Goal: Information Seeking & Learning: Check status

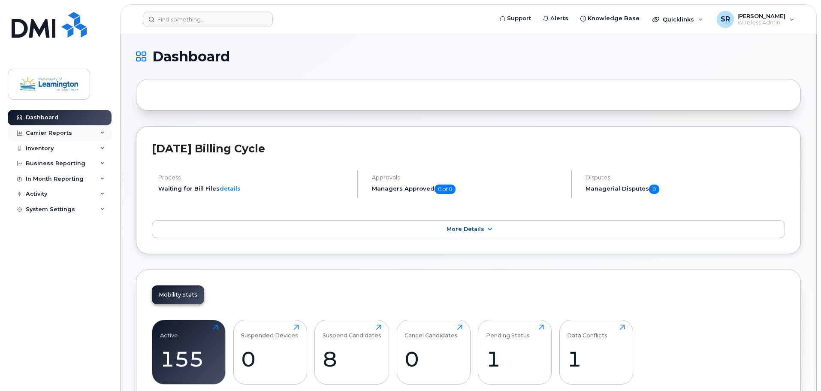
click at [69, 130] on div "Carrier Reports" at bounding box center [60, 132] width 104 height 15
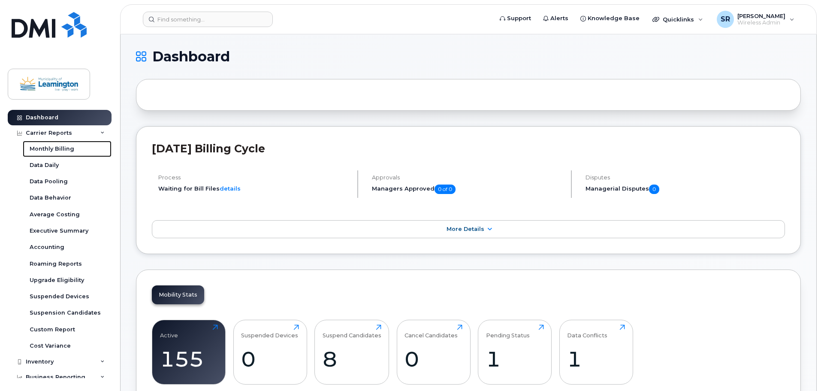
drag, startPoint x: 58, startPoint y: 150, endPoint x: 312, endPoint y: 83, distance: 262.6
click at [58, 150] on div "Monthly Billing" at bounding box center [52, 149] width 45 height 8
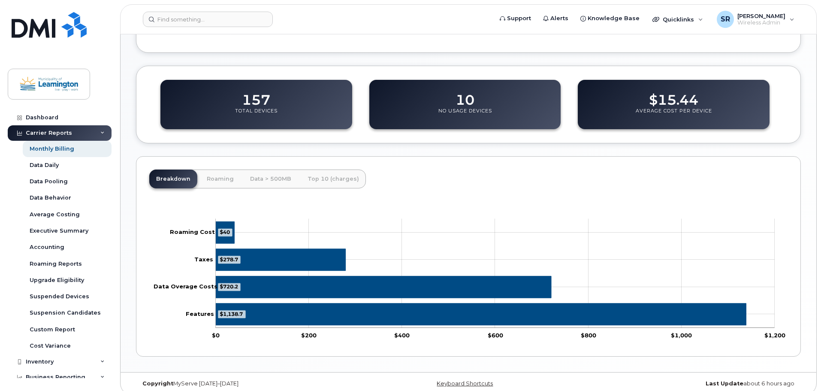
scroll to position [280, 0]
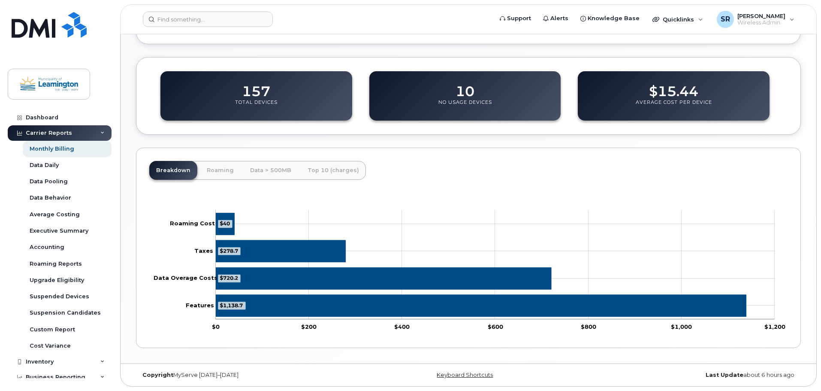
click at [236, 277] on tspan "$720.2" at bounding box center [229, 278] width 18 height 6
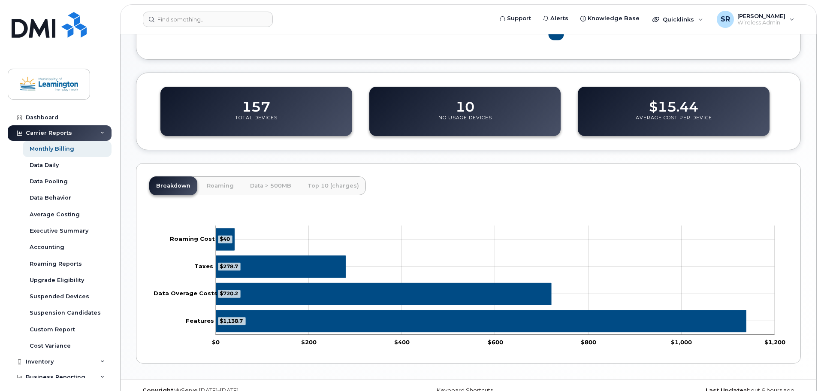
scroll to position [237, 0]
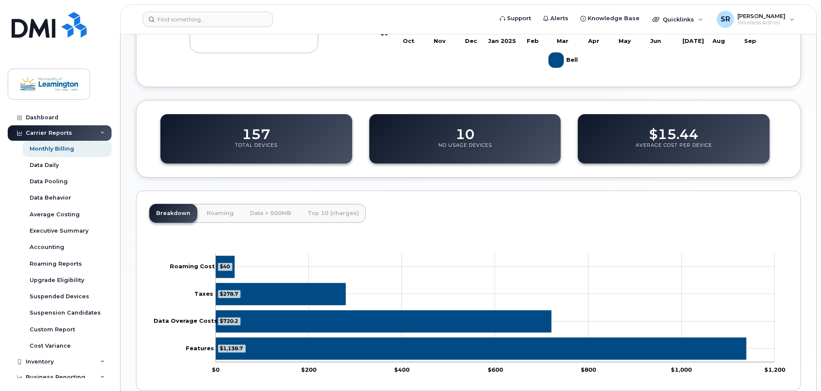
click at [655, 139] on dd "$15.44" at bounding box center [673, 130] width 49 height 24
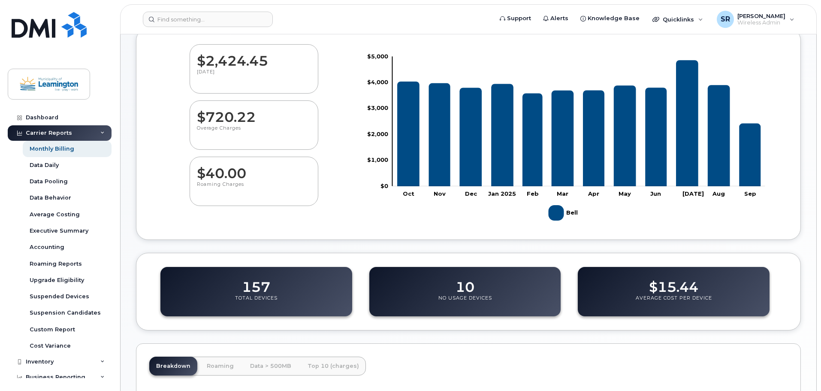
scroll to position [0, 0]
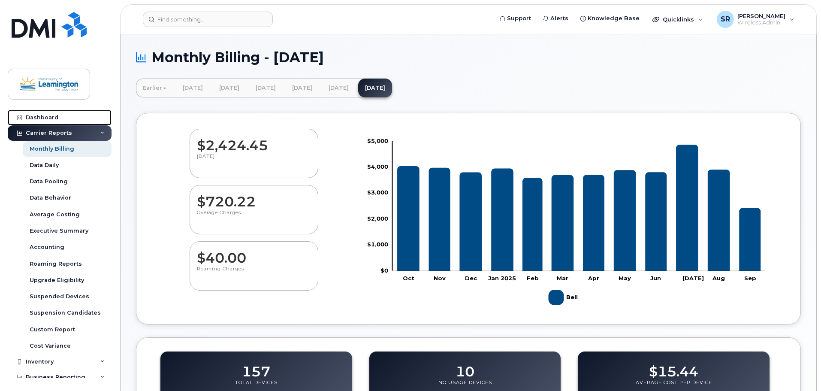
click at [34, 119] on div "Dashboard" at bounding box center [42, 117] width 33 height 7
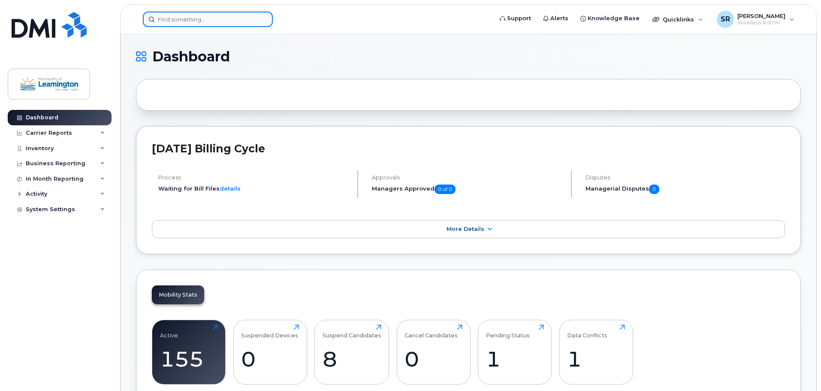
click at [246, 19] on input at bounding box center [208, 19] width 130 height 15
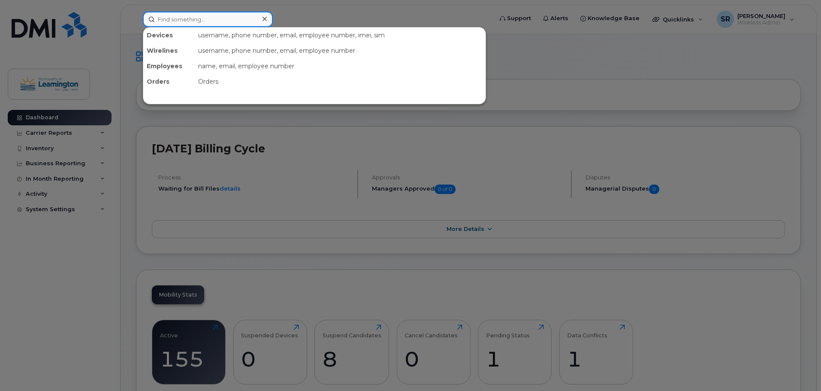
paste input "5193258276"
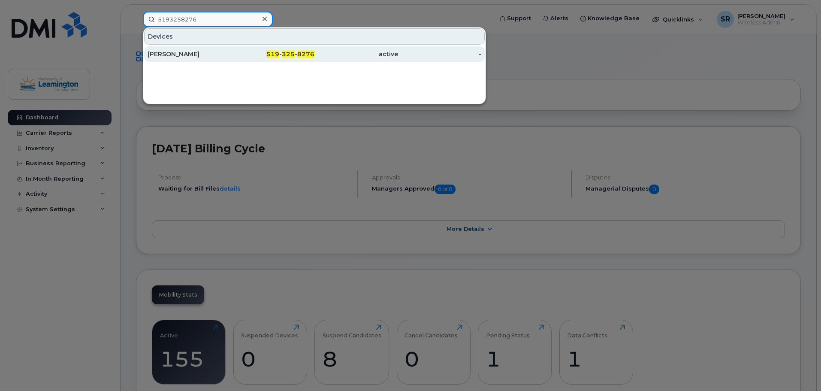
type input "5193258276"
click at [212, 57] on div "[PERSON_NAME]" at bounding box center [190, 54] width 84 height 9
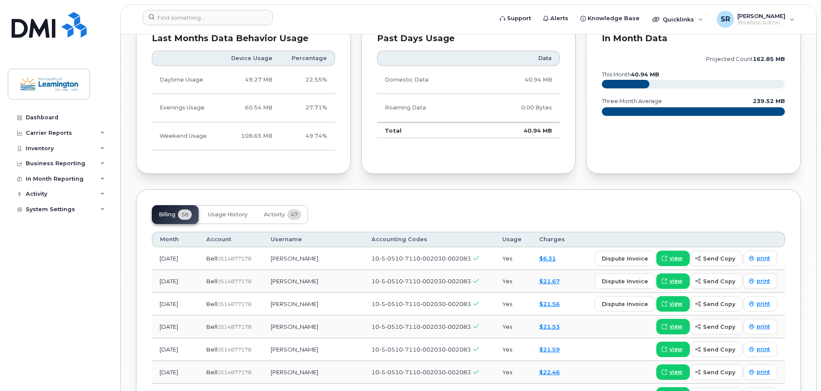
scroll to position [472, 0]
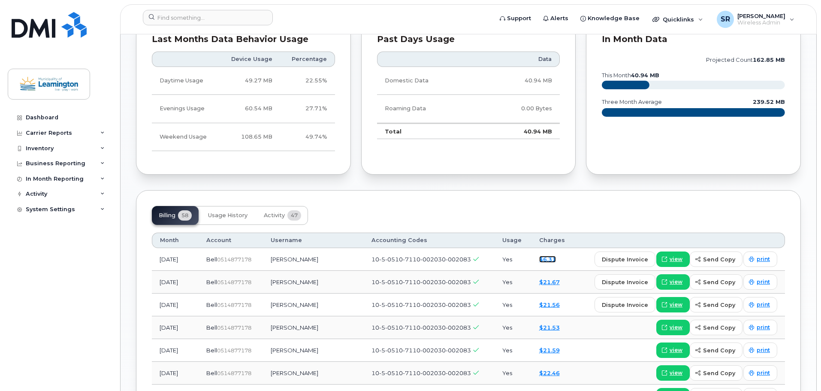
click at [539, 259] on link "$6.31" at bounding box center [547, 259] width 17 height 7
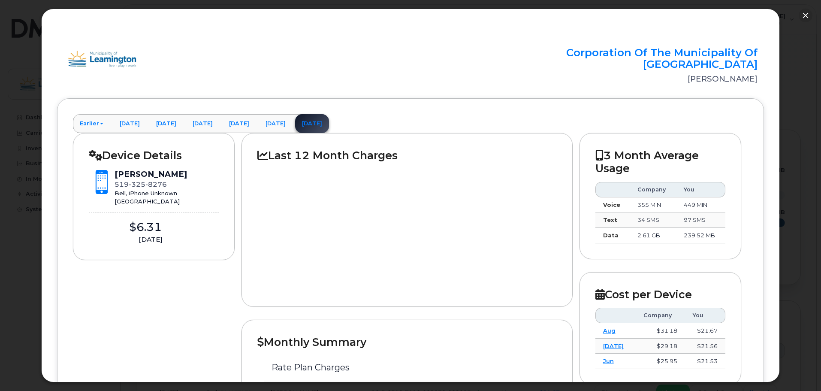
scroll to position [343, 0]
click at [806, 84] on div at bounding box center [410, 195] width 821 height 391
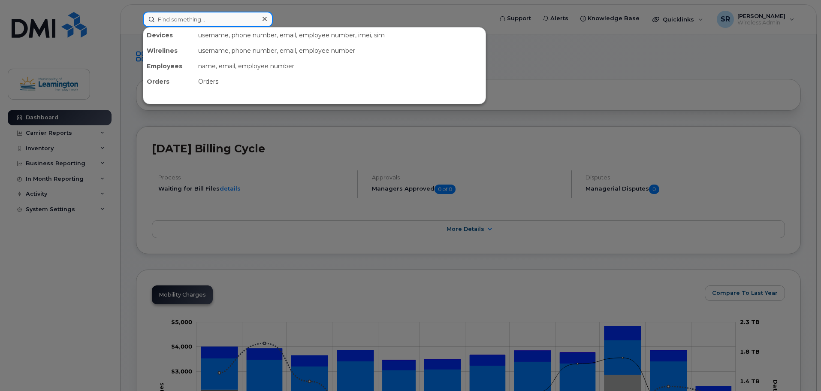
click at [251, 15] on input at bounding box center [208, 19] width 130 height 15
paste input "5196134296"
type input "5196134296"
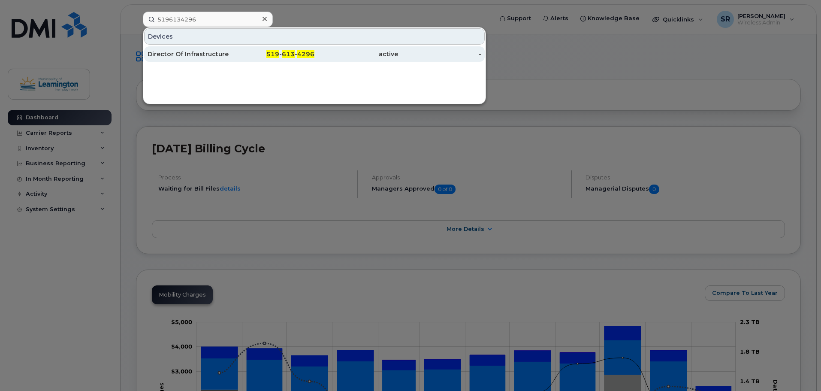
click at [261, 57] on div "519 - 613 - 4296" at bounding box center [273, 54] width 84 height 9
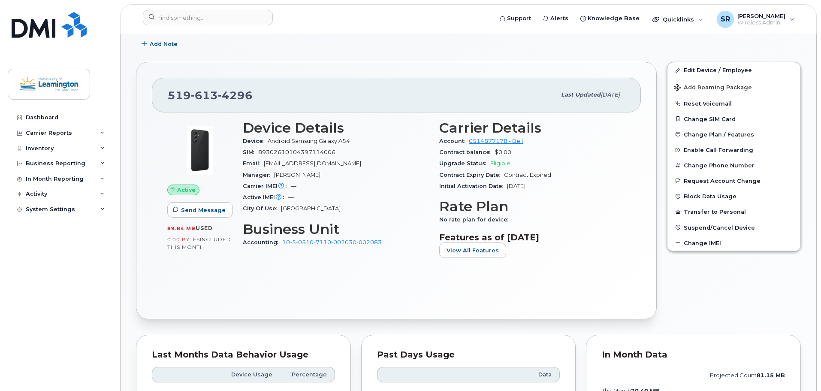
scroll to position [215, 0]
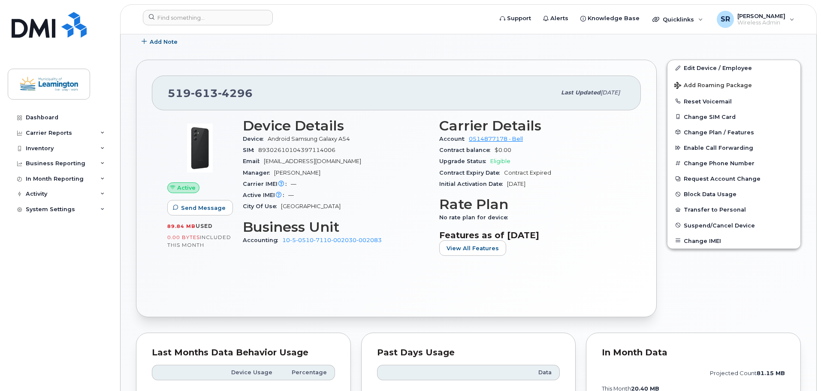
click at [658, 204] on div "519 613 4296 Last updated Sep 08, 2025 Active Send Message 89.84 MB  used 0.00 …" at bounding box center [396, 188] width 531 height 268
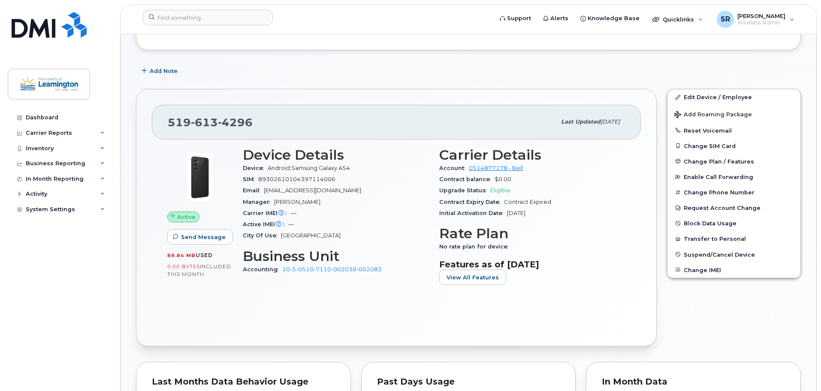
scroll to position [172, 0]
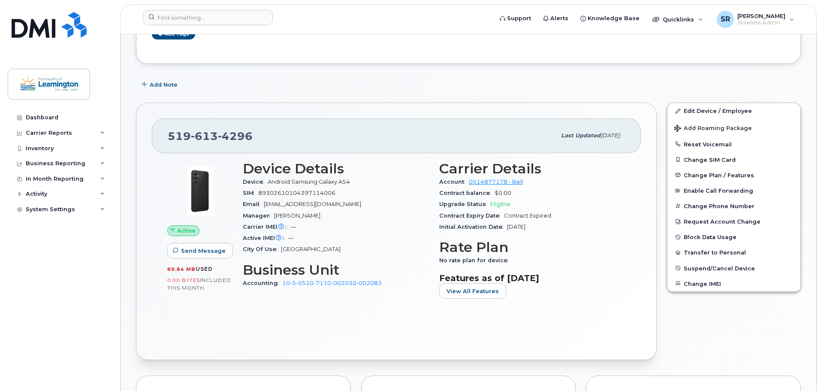
click at [660, 227] on div "519 613 4296 Last updated Sep 08, 2025 Active Send Message 89.84 MB  used 0.00 …" at bounding box center [396, 231] width 531 height 268
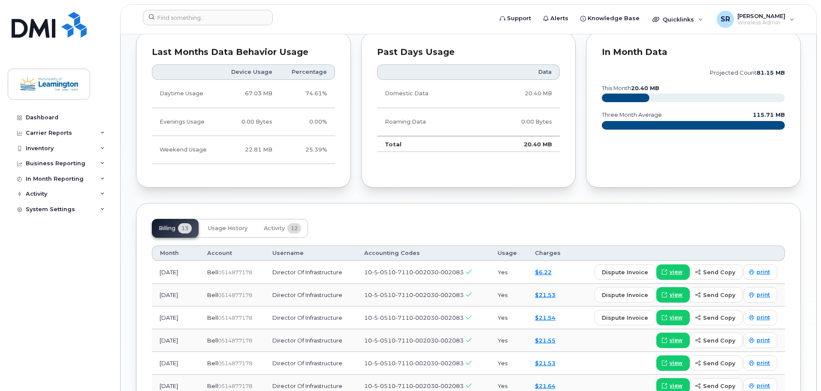
scroll to position [472, 0]
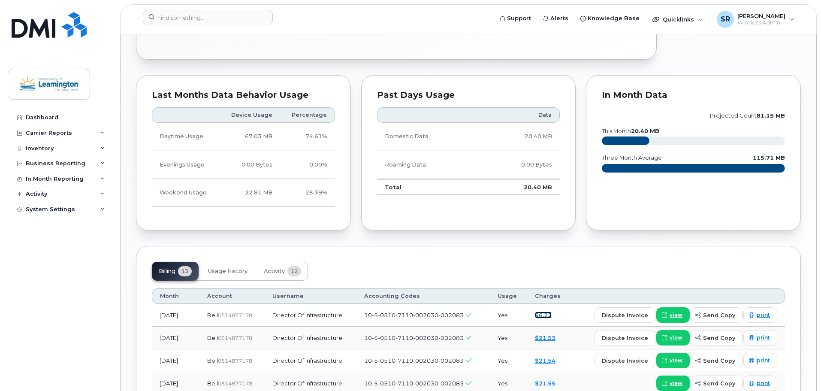
click at [548, 315] on link "$6.22" at bounding box center [543, 315] width 17 height 7
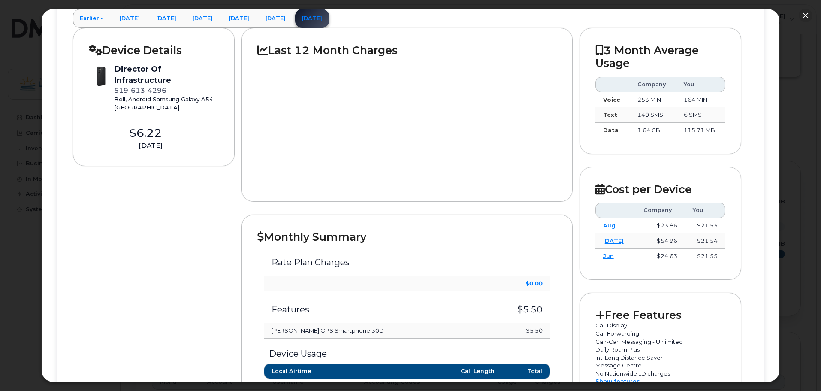
scroll to position [103, 0]
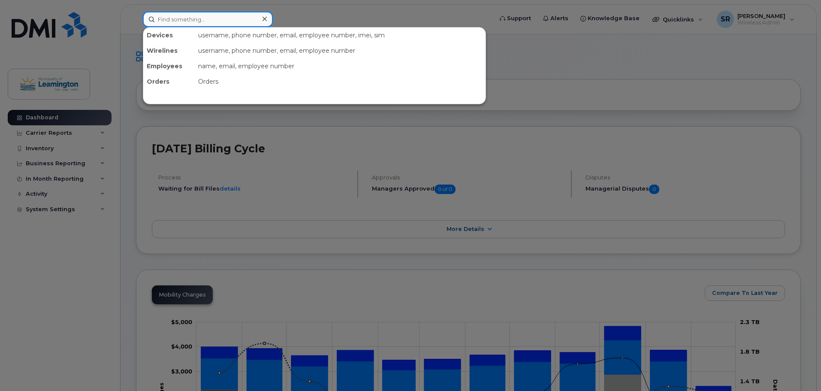
click at [227, 21] on input at bounding box center [208, 19] width 130 height 15
paste input "5196134296"
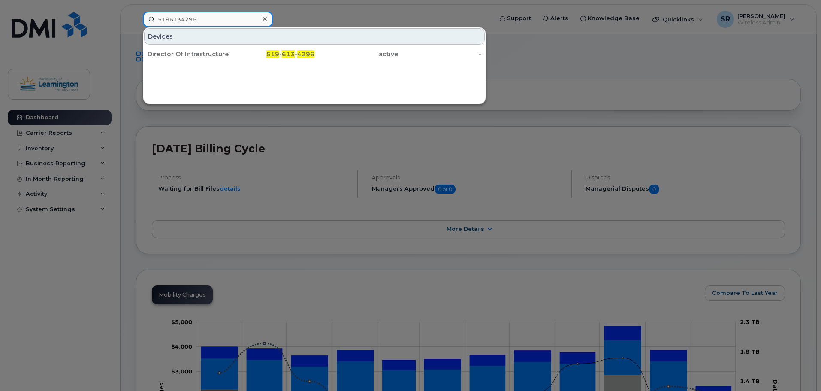
type input "5196134296"
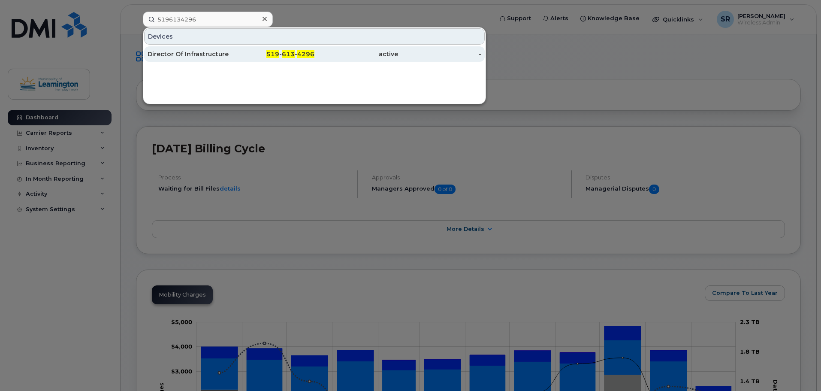
click at [238, 52] on div "519 - 613 - 4296" at bounding box center [273, 54] width 84 height 9
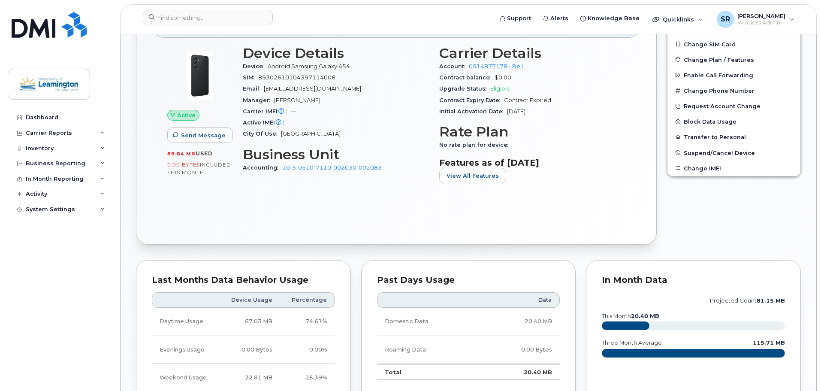
scroll to position [159, 0]
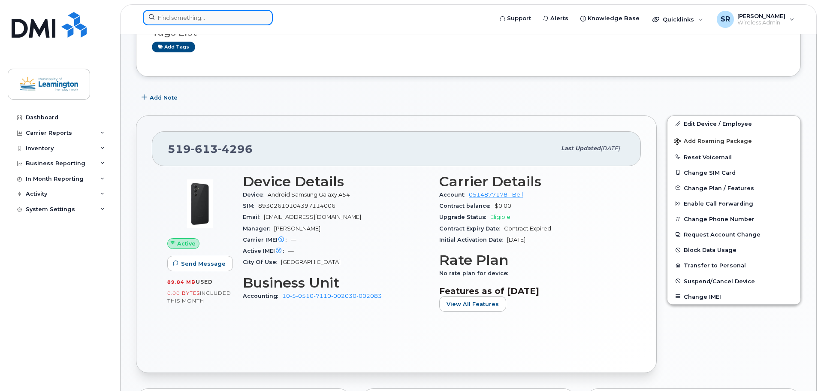
click at [227, 22] on input at bounding box center [208, 17] width 130 height 15
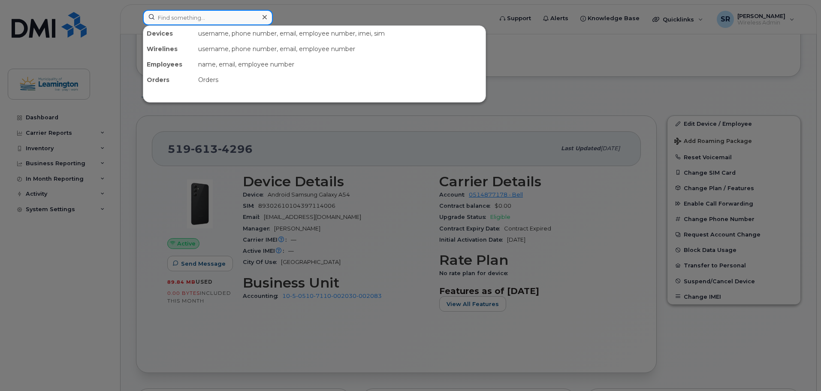
paste input "5197968622"
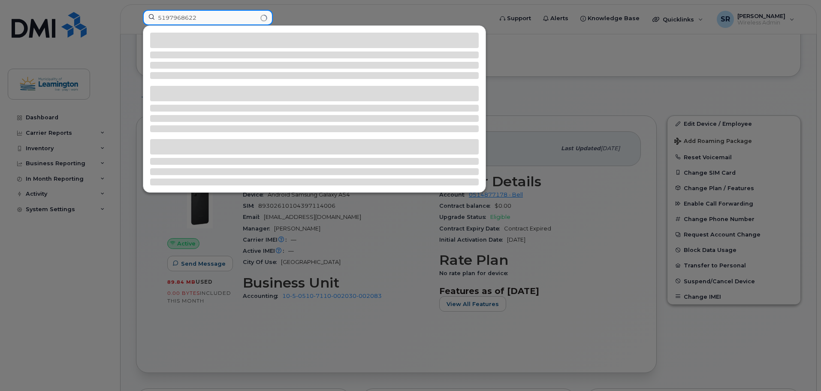
type input "5197968622"
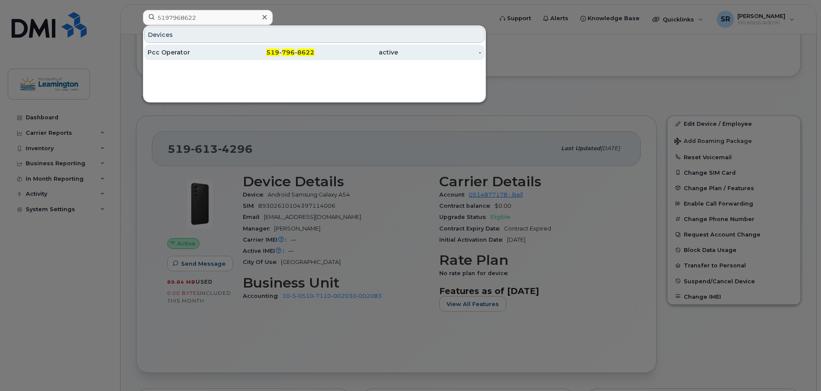
click at [227, 57] on div "Pcc Operator" at bounding box center [190, 52] width 84 height 15
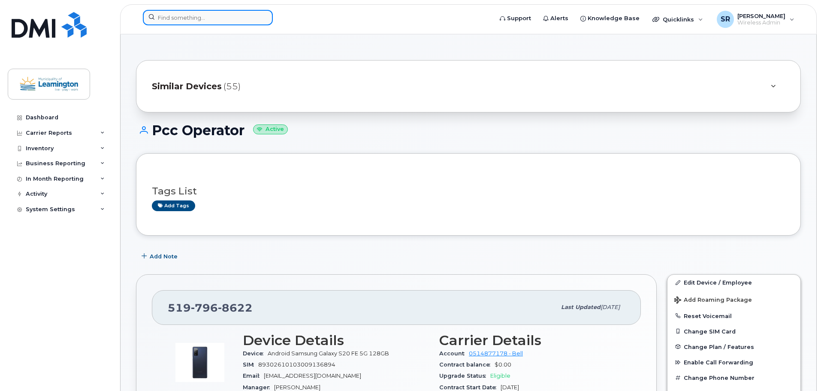
click at [223, 20] on input at bounding box center [208, 17] width 130 height 15
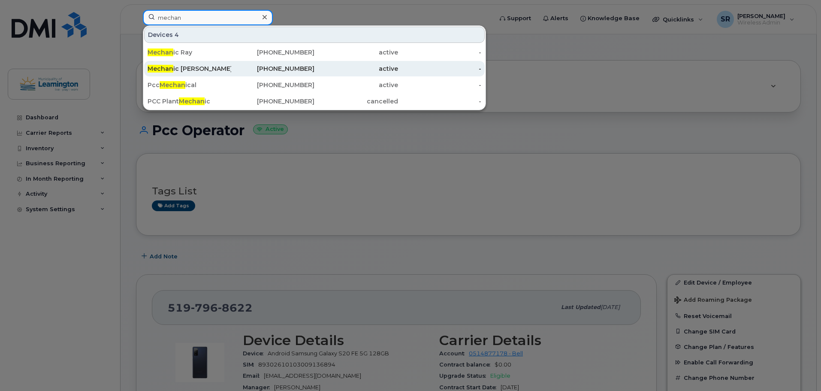
type input "mechan"
click at [180, 73] on div "Mechan ic Drew" at bounding box center [190, 68] width 84 height 15
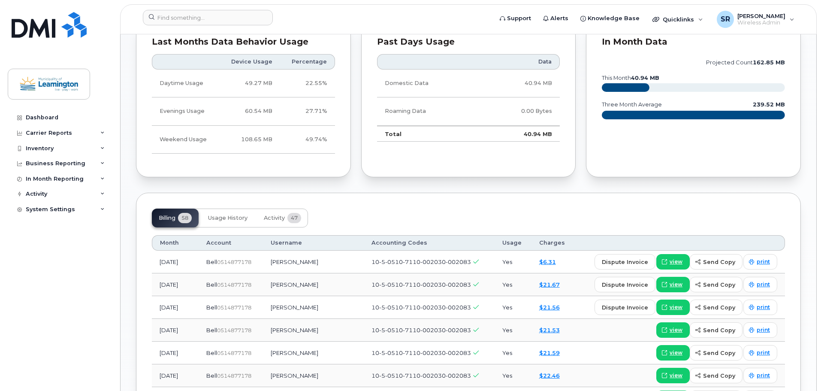
scroll to position [515, 0]
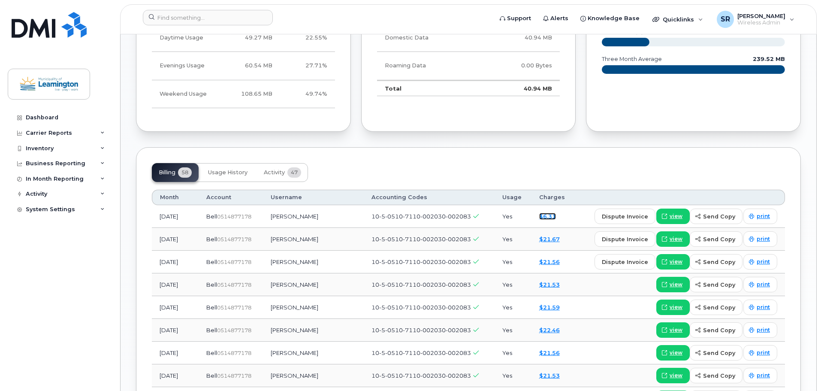
click at [544, 217] on link "$6.31" at bounding box center [547, 216] width 17 height 7
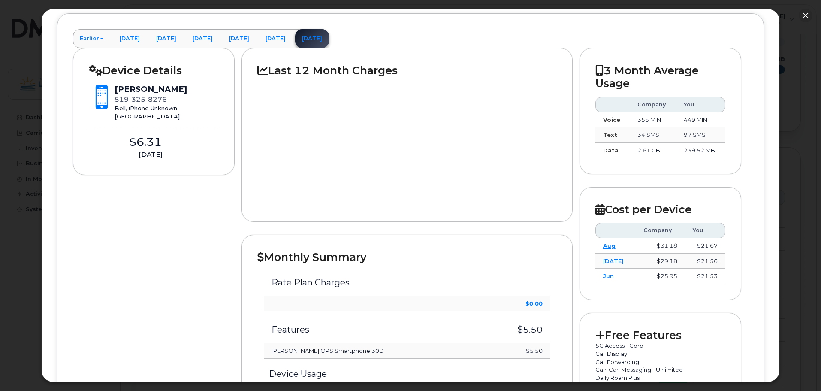
scroll to position [0, 0]
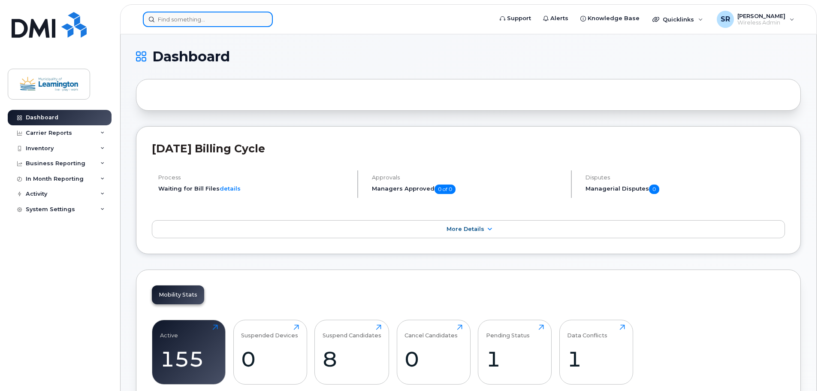
click at [232, 19] on input at bounding box center [208, 19] width 130 height 15
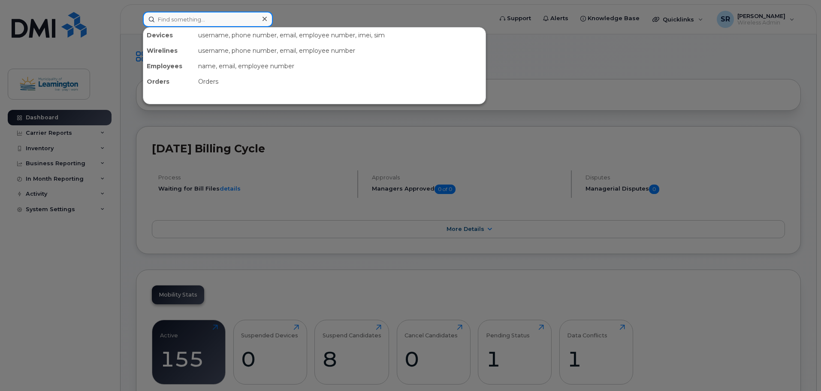
paste input "5193246120"
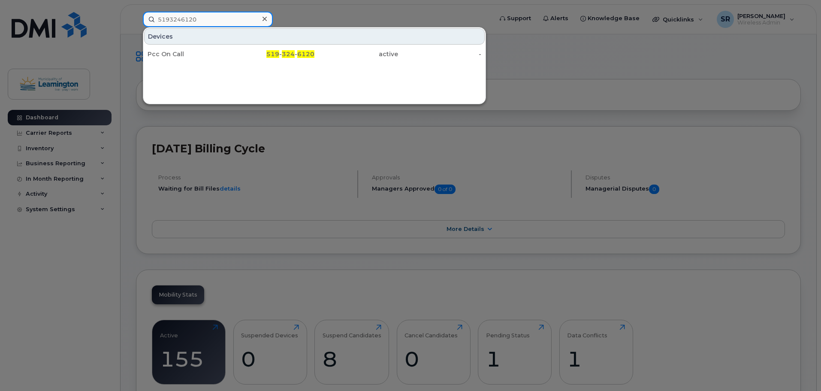
type input "5193246120"
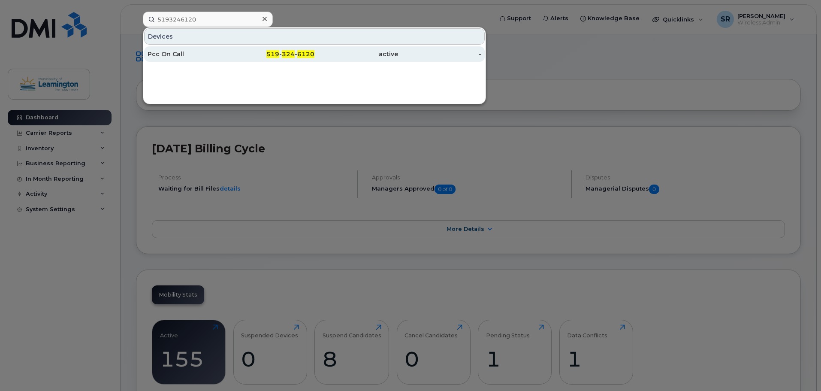
click at [193, 57] on div "Pcc On Call" at bounding box center [190, 54] width 84 height 9
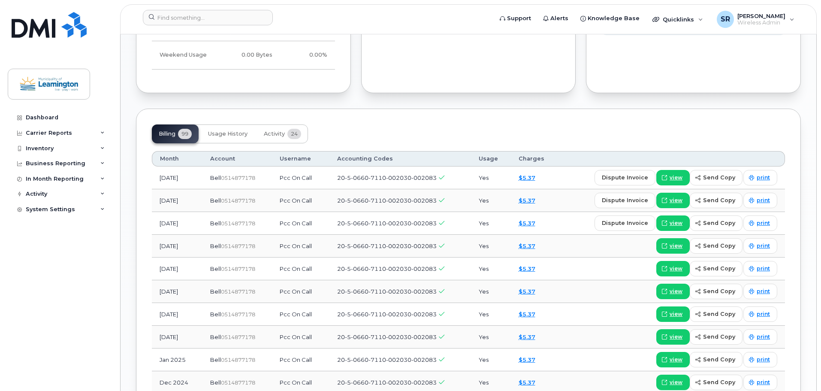
scroll to position [617, 0]
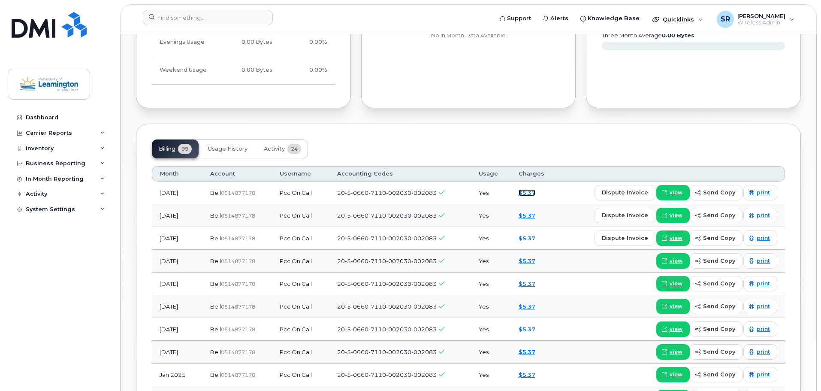
click at [536, 192] on link "$5.37" at bounding box center [527, 192] width 17 height 7
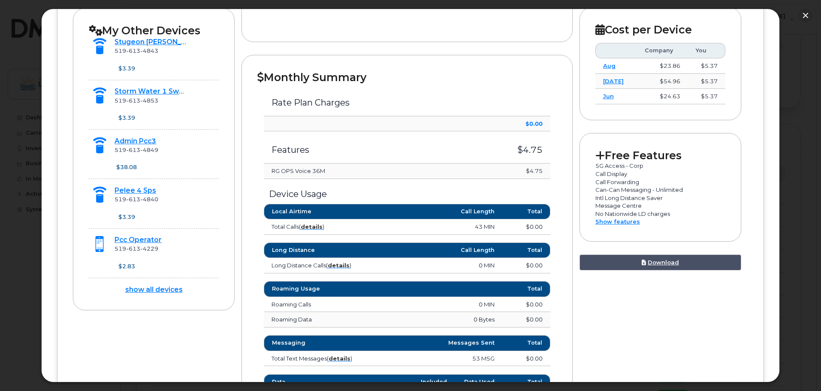
scroll to position [257, 0]
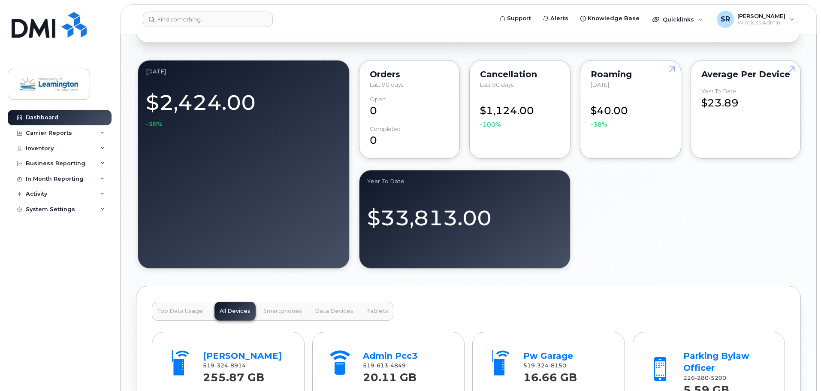
scroll to position [400, 0]
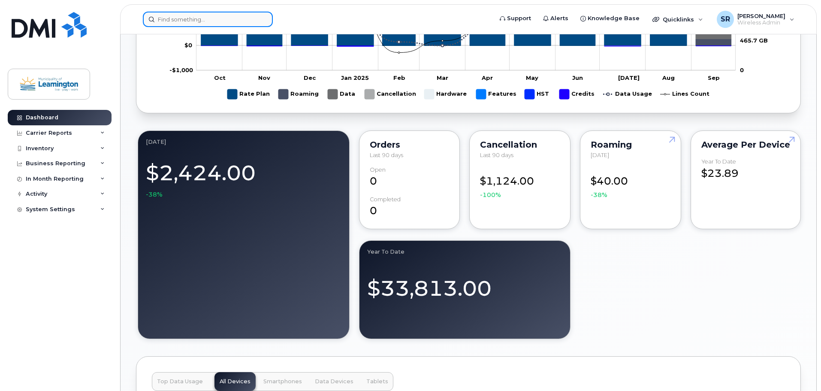
click at [227, 23] on input at bounding box center [208, 19] width 130 height 15
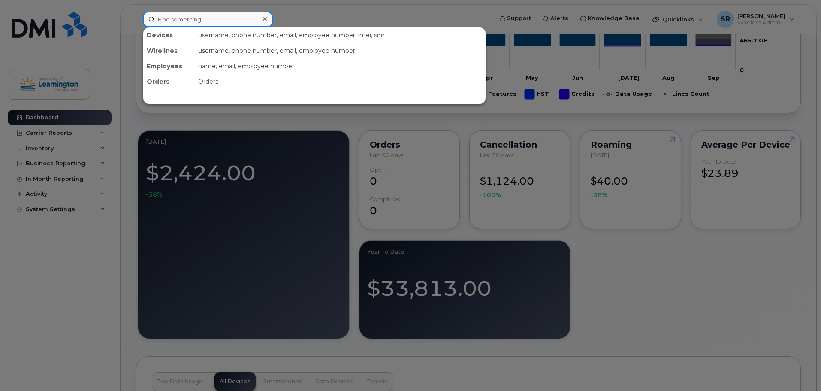
paste input "CORPORATION OF THE MUNICIPALITY OF LEAMINGTON / / 514877178 Information Transac…"
type input "CORPORATION OF THE MUNICIPALITY OF LEAMINGTON / / 514877178 Information Transac…"
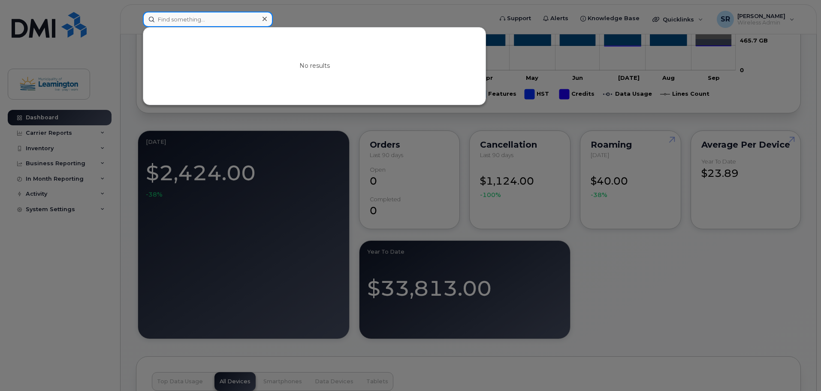
scroll to position [0, 0]
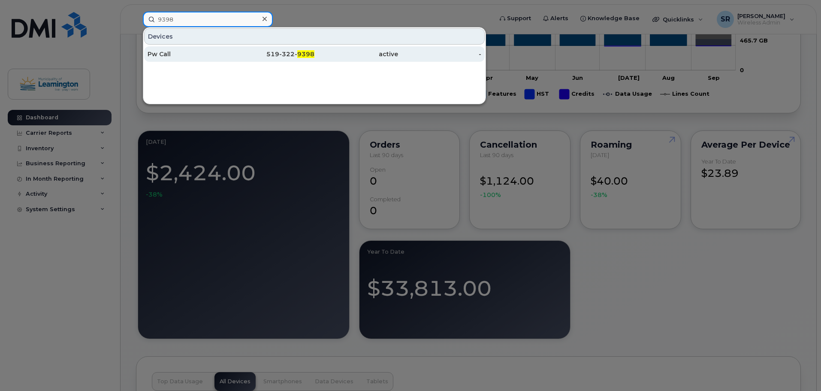
type input "9398"
click at [174, 53] on div "Pw Call" at bounding box center [190, 54] width 84 height 9
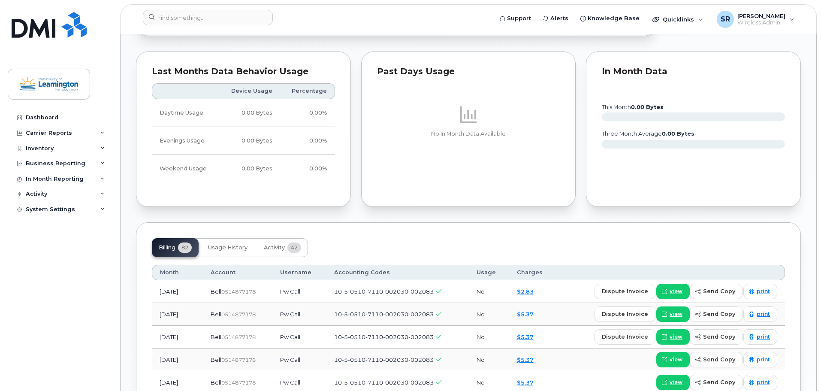
scroll to position [472, 0]
click at [534, 294] on link "$2.83" at bounding box center [525, 292] width 17 height 7
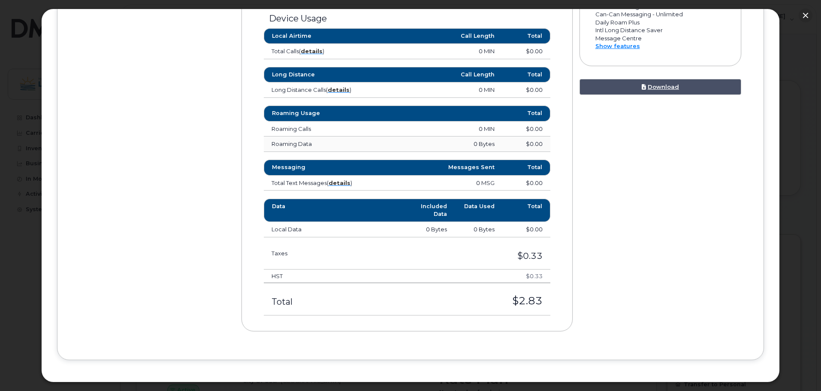
scroll to position [447, 0]
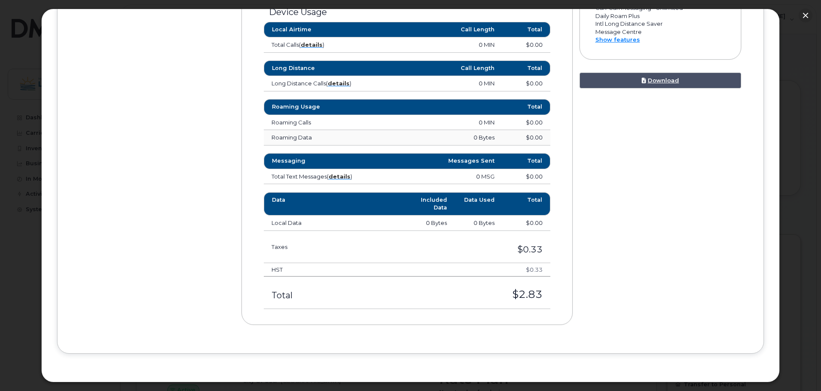
click at [797, 211] on div at bounding box center [410, 195] width 821 height 391
click at [178, 210] on div "Device Details Pw Call 519 322 9398 Bell, iPhone Unknown Leamington $2.83 Septe…" at bounding box center [411, 12] width 676 height 652
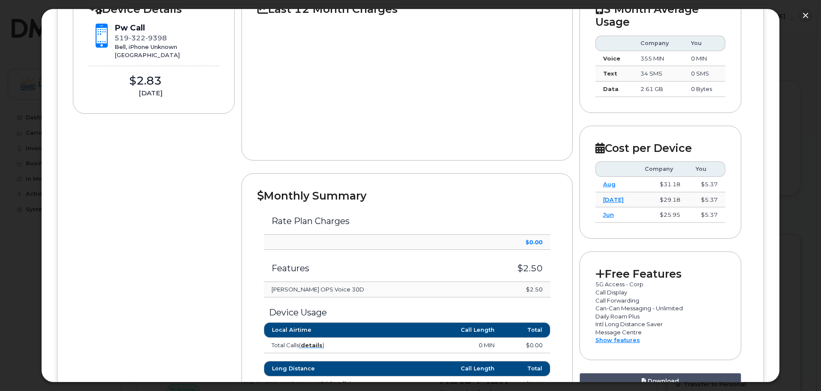
scroll to position [0, 0]
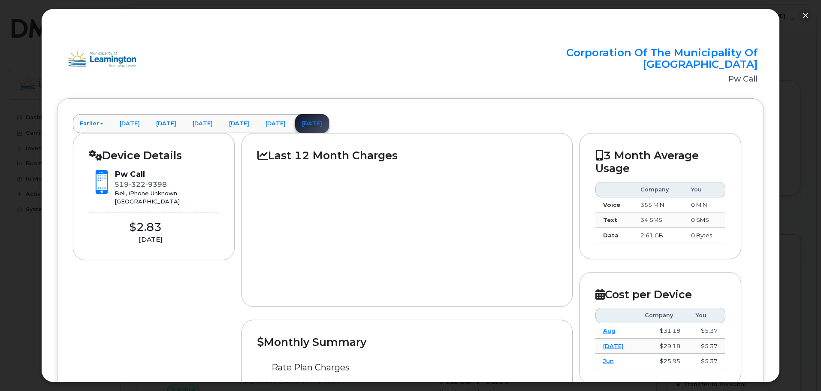
click at [703, 54] on h2 "Corporation Of The Municipality Of Leamington" at bounding box center [646, 58] width 223 height 23
click at [765, 6] on div at bounding box center [410, 195] width 821 height 391
click at [794, 5] on div at bounding box center [410, 195] width 821 height 391
click at [808, 15] on button "button" at bounding box center [806, 16] width 14 height 14
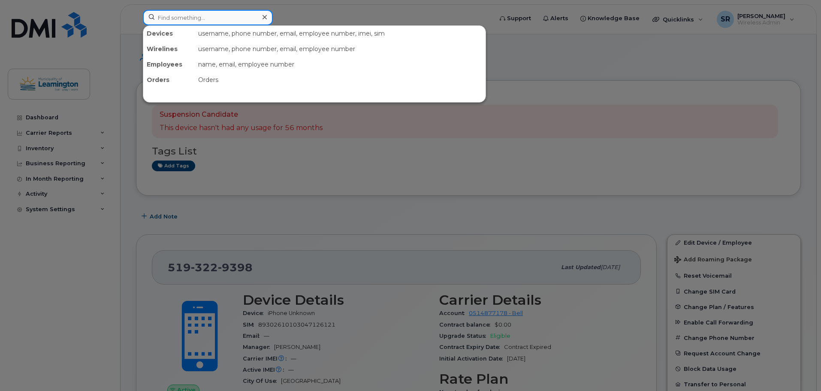
click at [189, 18] on input at bounding box center [208, 17] width 130 height 15
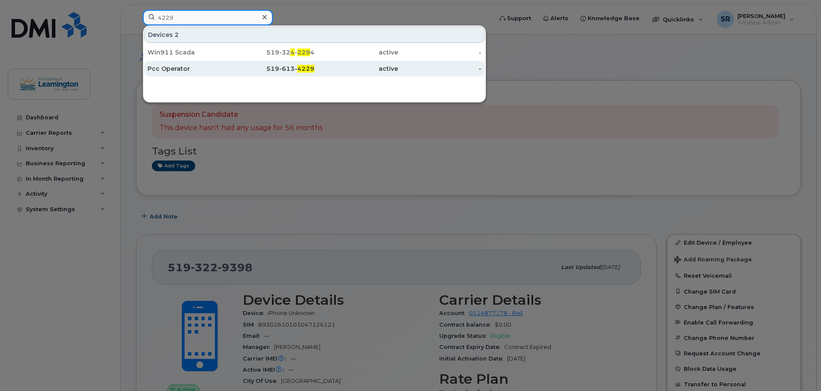
type input "4229"
click at [175, 67] on div "Pcc Operator" at bounding box center [190, 68] width 84 height 9
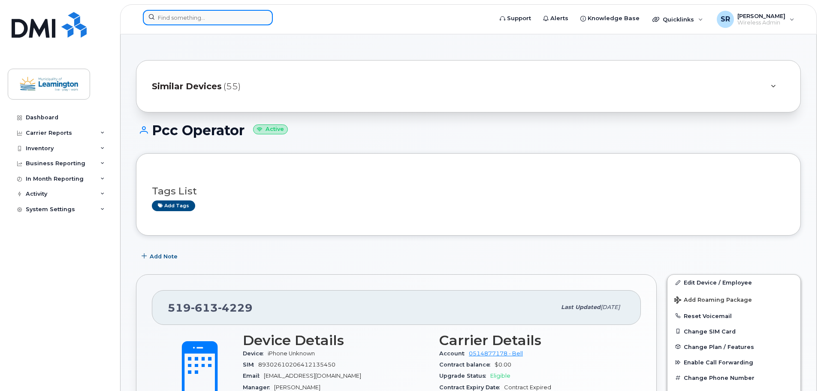
click at [211, 17] on input at bounding box center [208, 17] width 130 height 15
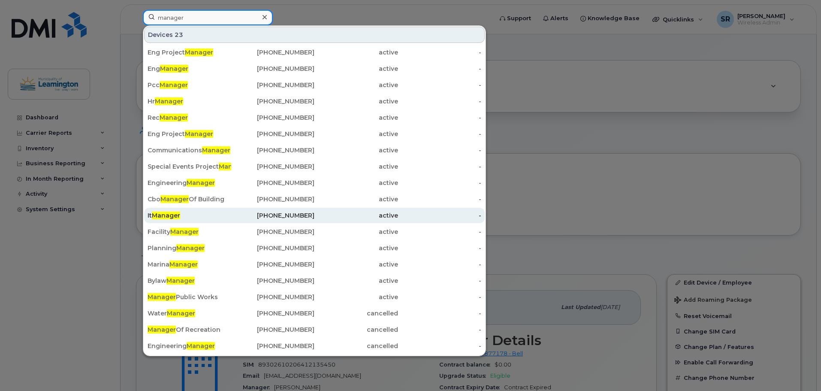
type input "manager"
drag, startPoint x: 176, startPoint y: 216, endPoint x: 305, endPoint y: 223, distance: 129.3
click at [176, 216] on span "Manager" at bounding box center [166, 216] width 28 height 8
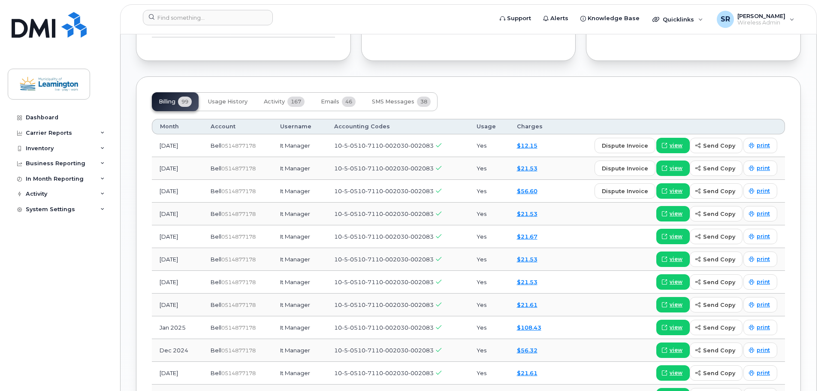
scroll to position [631, 0]
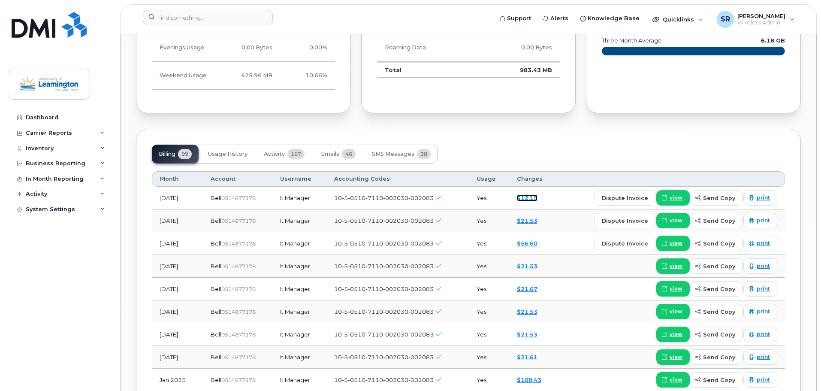
click at [533, 200] on link "$12.15" at bounding box center [527, 197] width 21 height 7
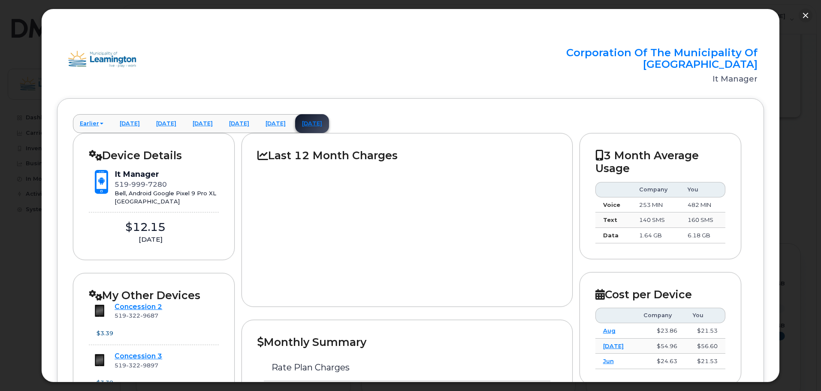
scroll to position [330, 0]
click at [807, 12] on button "button" at bounding box center [806, 16] width 14 height 14
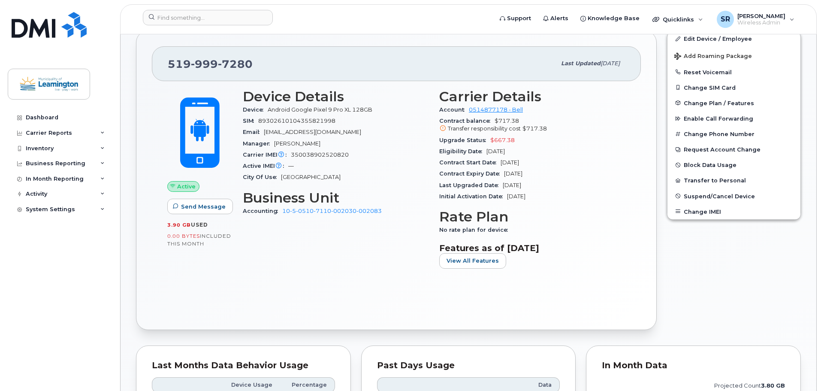
scroll to position [116, 0]
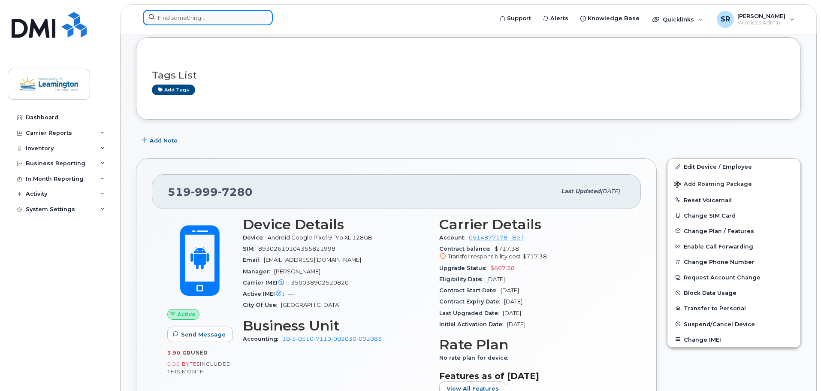
click at [225, 12] on input at bounding box center [208, 17] width 130 height 15
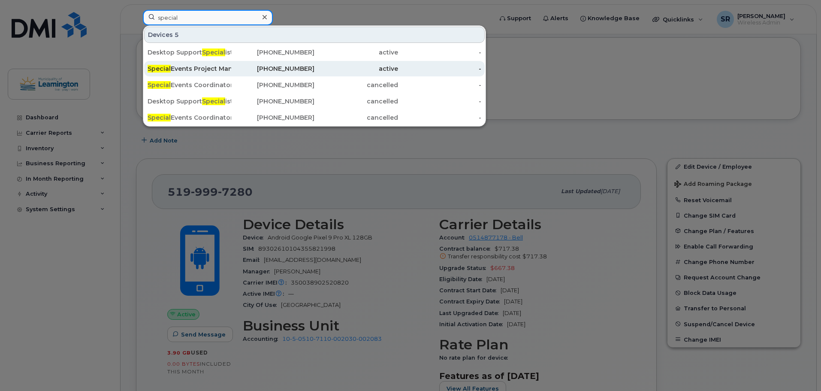
type input "special"
click at [205, 71] on div "Special Events Project Manager" at bounding box center [190, 68] width 84 height 9
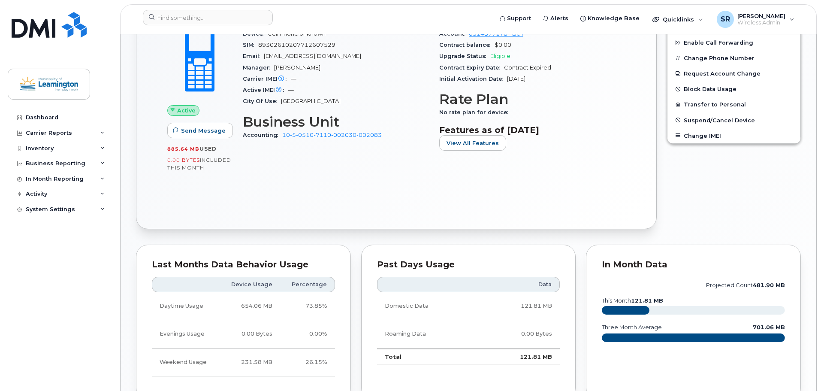
scroll to position [444, 0]
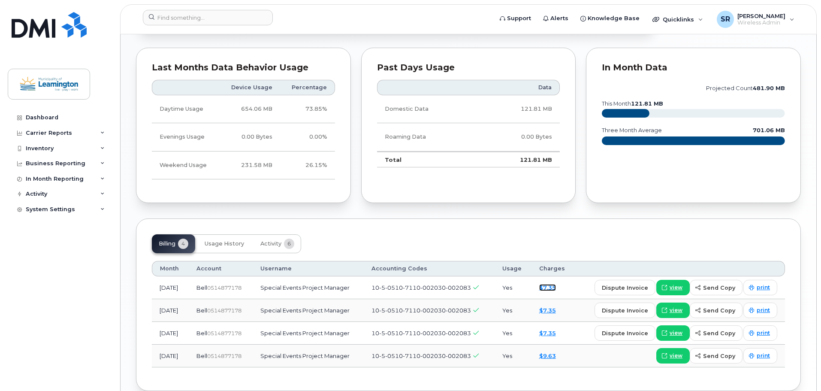
drag, startPoint x: 556, startPoint y: 289, endPoint x: 581, endPoint y: 263, distance: 36.1
click at [556, 289] on link "$7.35" at bounding box center [547, 287] width 17 height 7
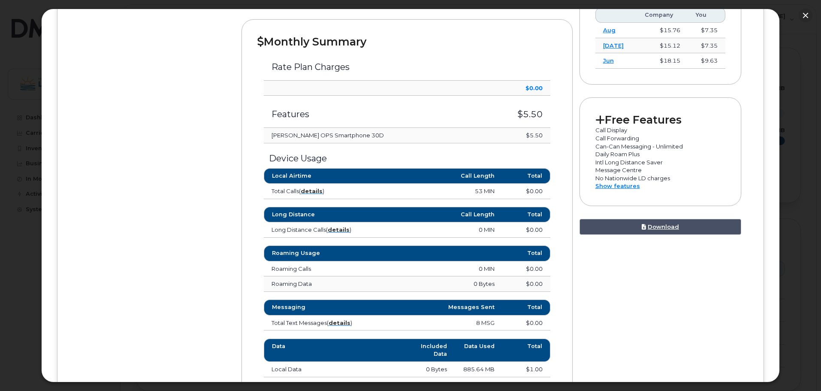
scroll to position [386, 0]
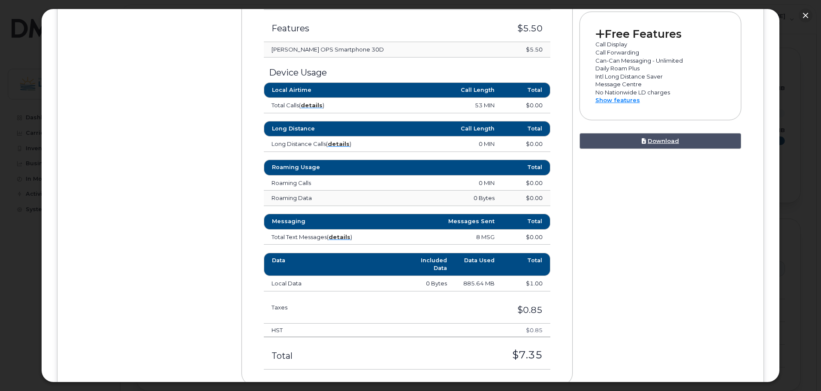
click at [287, 282] on td "Local Data" at bounding box center [335, 283] width 143 height 15
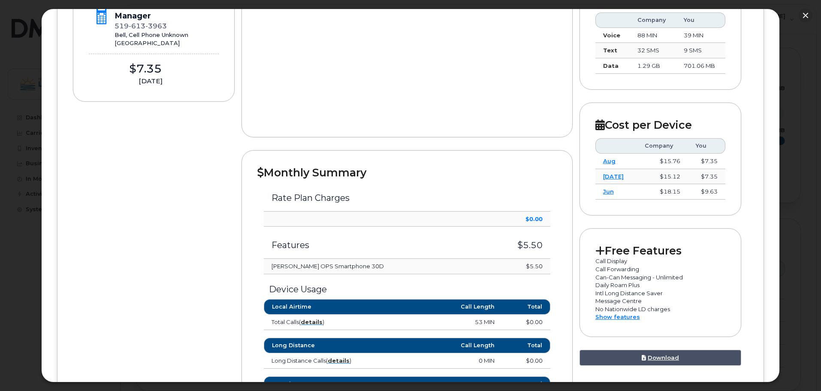
scroll to position [215, 0]
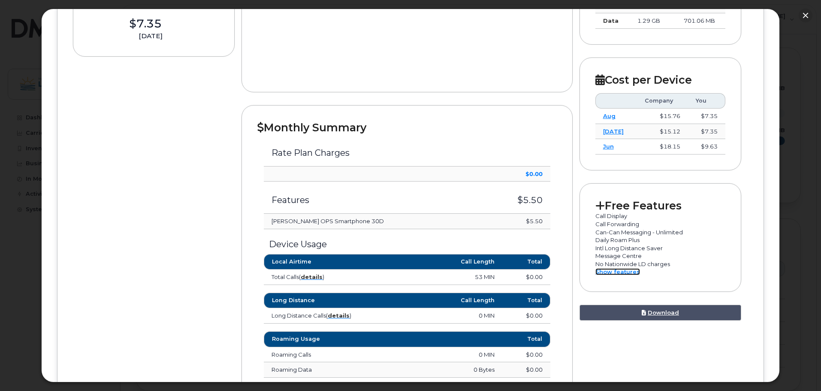
click at [617, 270] on link "Show features" at bounding box center [618, 271] width 45 height 7
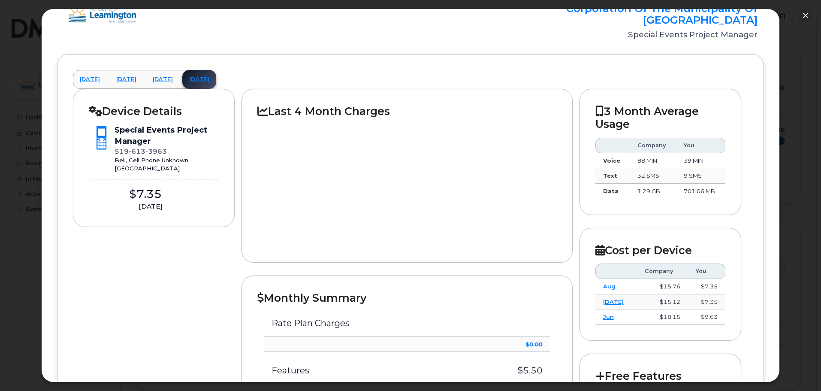
scroll to position [0, 0]
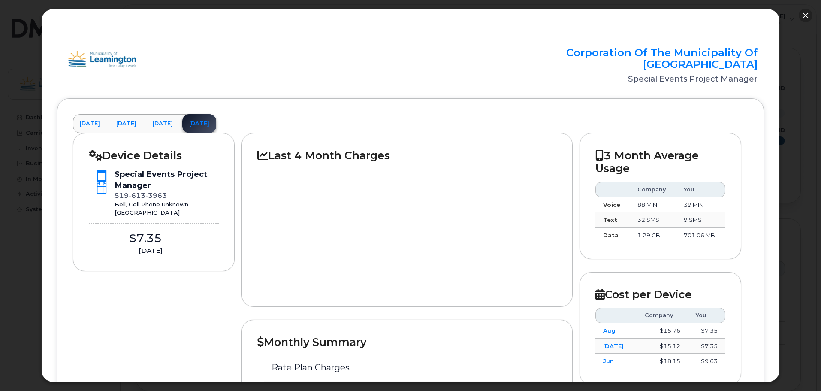
click at [809, 17] on button "button" at bounding box center [806, 16] width 14 height 14
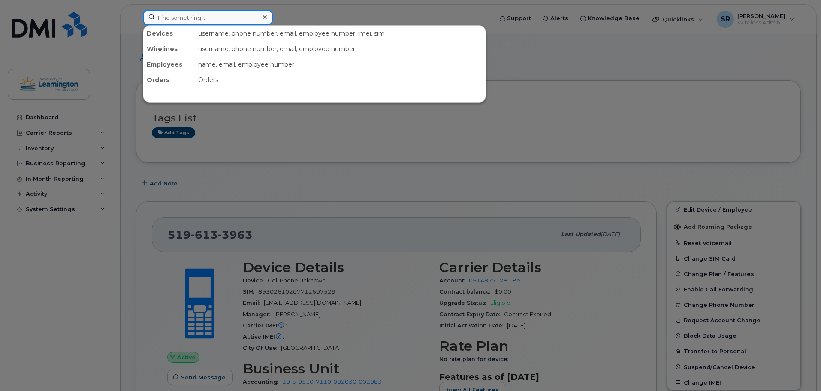
click at [219, 19] on input at bounding box center [208, 17] width 130 height 15
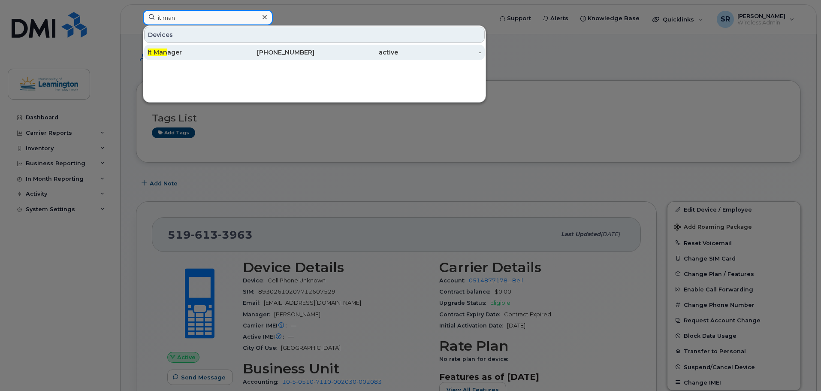
type input "it man"
click at [166, 57] on div "It Man ager" at bounding box center [190, 52] width 84 height 15
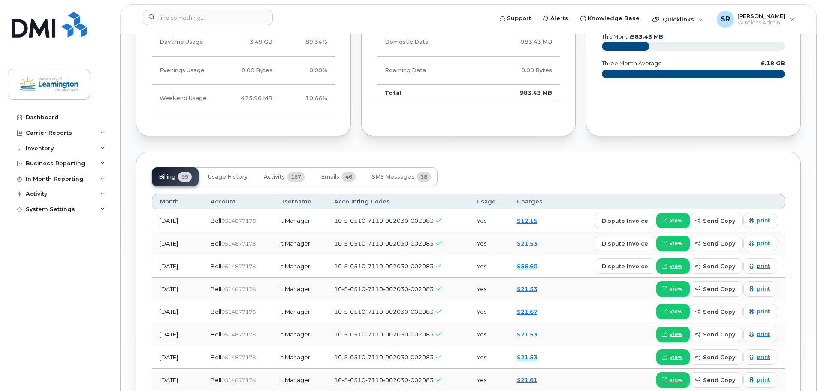
scroll to position [631, 0]
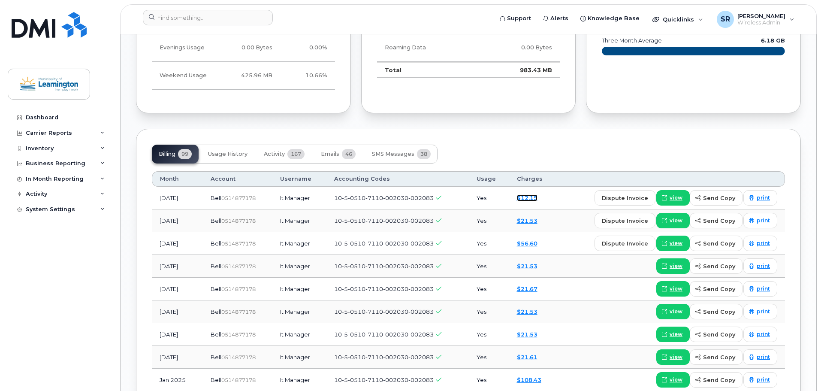
click at [530, 200] on link "$12.15" at bounding box center [527, 197] width 21 height 7
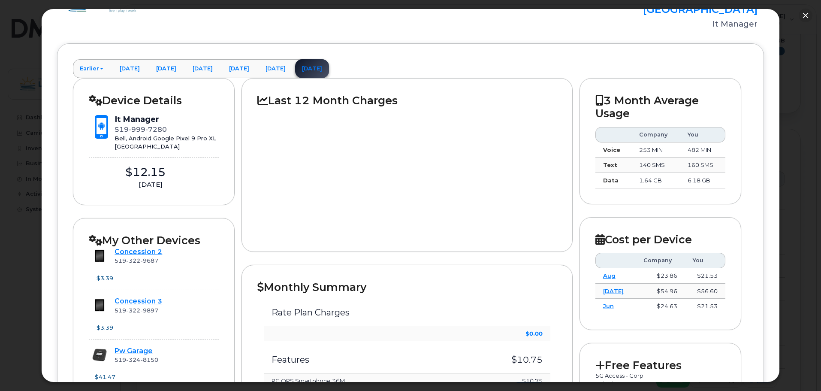
scroll to position [0, 0]
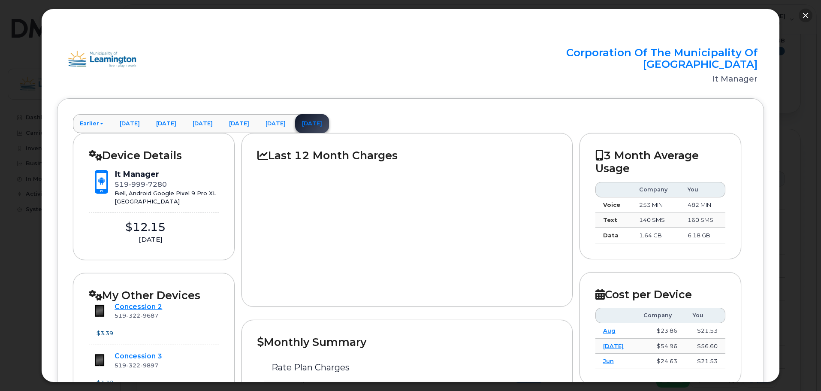
click at [806, 16] on button "button" at bounding box center [806, 16] width 14 height 14
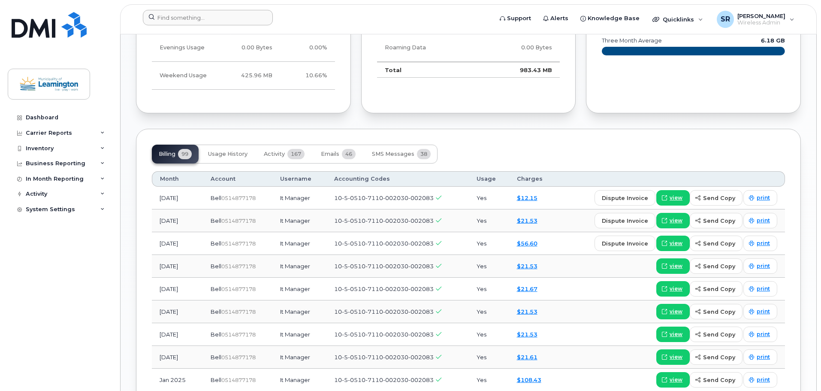
scroll to position [588, 0]
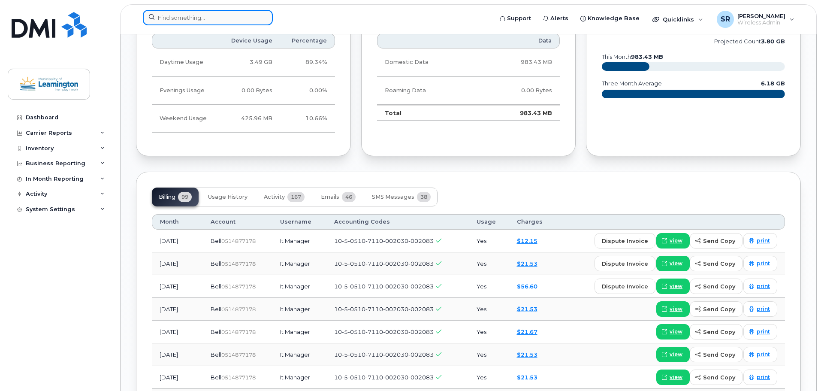
click at [232, 13] on input at bounding box center [208, 17] width 130 height 15
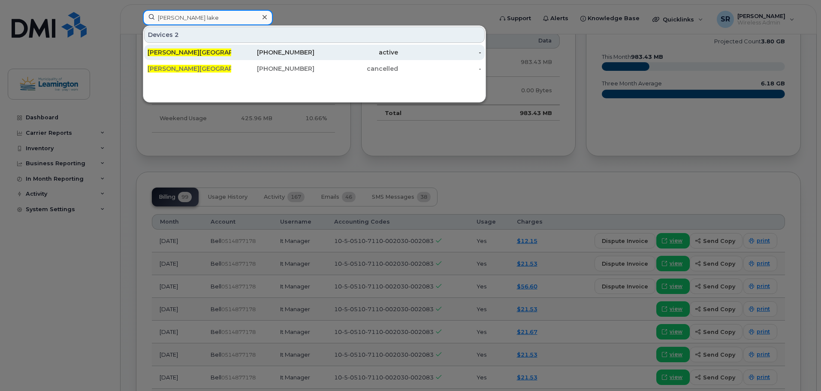
type input "[PERSON_NAME] lake"
drag, startPoint x: 184, startPoint y: 49, endPoint x: 319, endPoint y: 51, distance: 134.7
click at [184, 49] on div "[PERSON_NAME] Lake s Sps" at bounding box center [190, 52] width 84 height 9
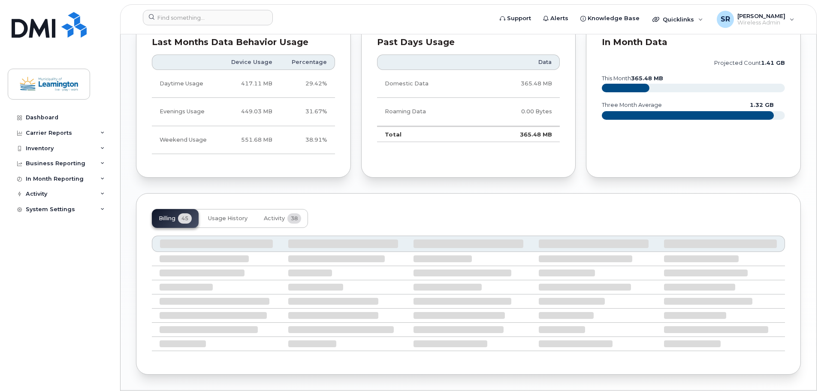
scroll to position [496, 0]
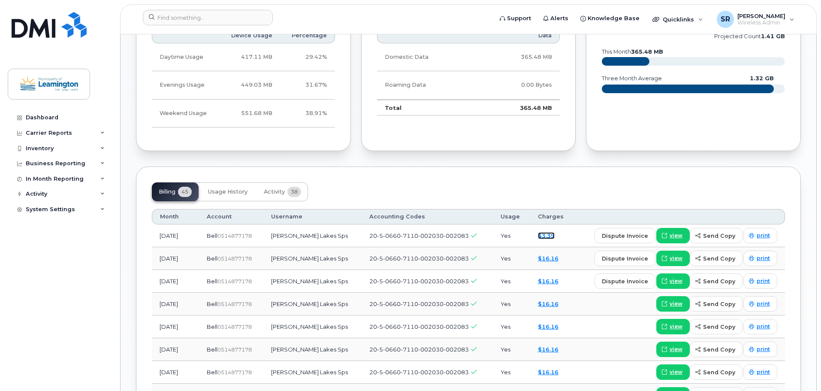
click at [538, 236] on link "$3.39" at bounding box center [546, 235] width 17 height 7
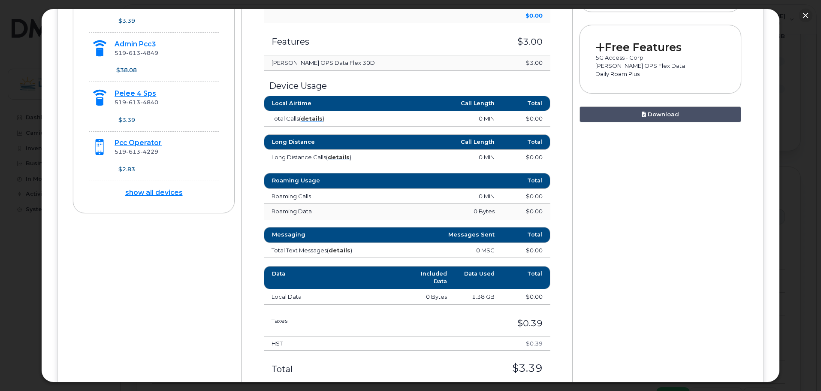
scroll to position [386, 0]
